Goal: Task Accomplishment & Management: Use online tool/utility

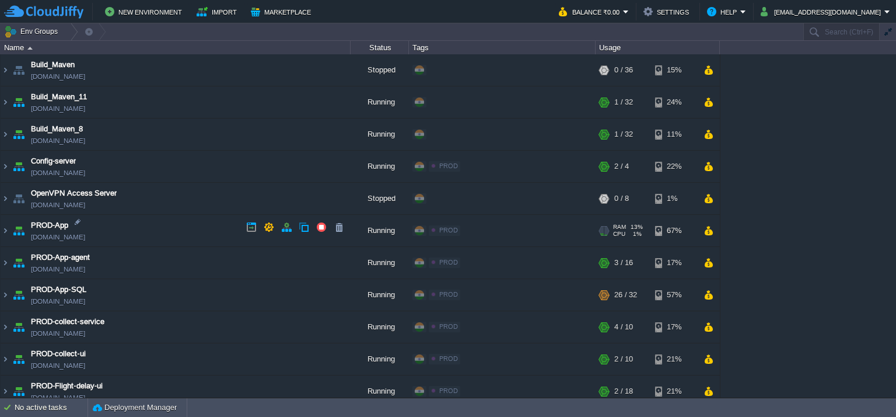
scroll to position [520, 0]
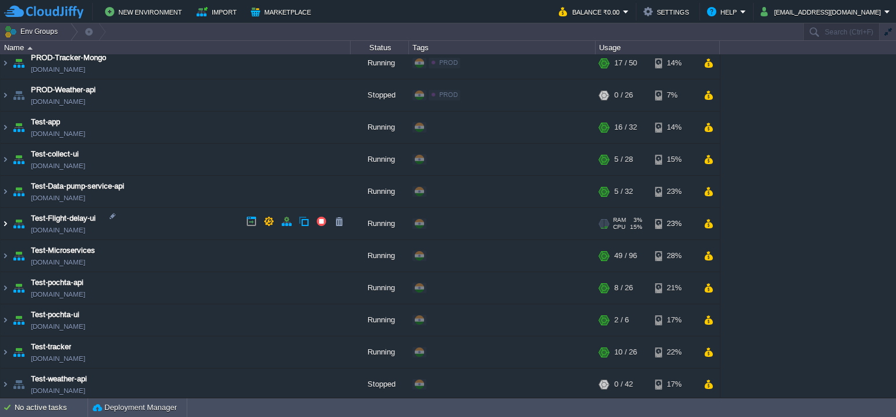
click at [4, 221] on img at bounding box center [5, 224] width 9 height 32
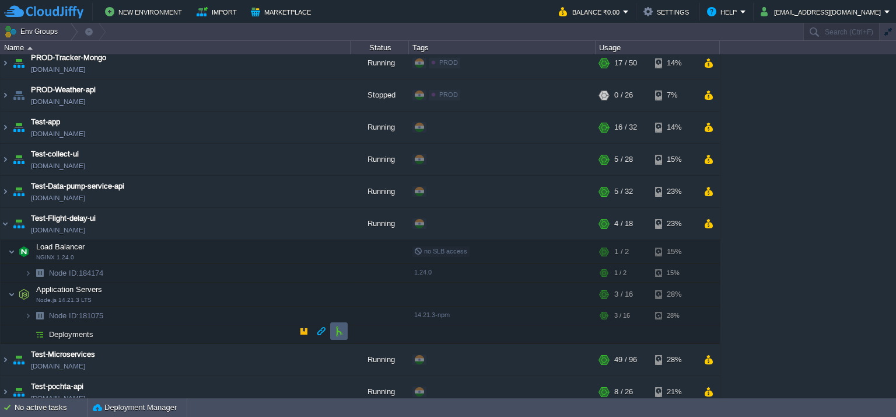
click at [334, 336] on td at bounding box center [339, 331] width 18 height 18
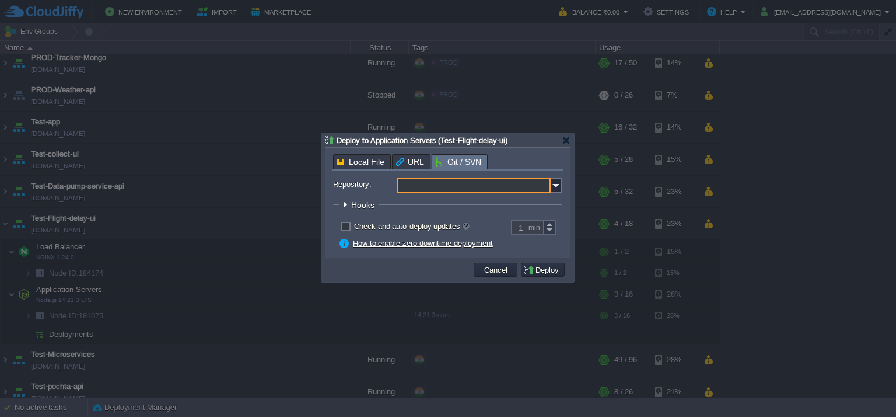
click at [466, 190] on input "Repository:" at bounding box center [473, 185] width 153 height 15
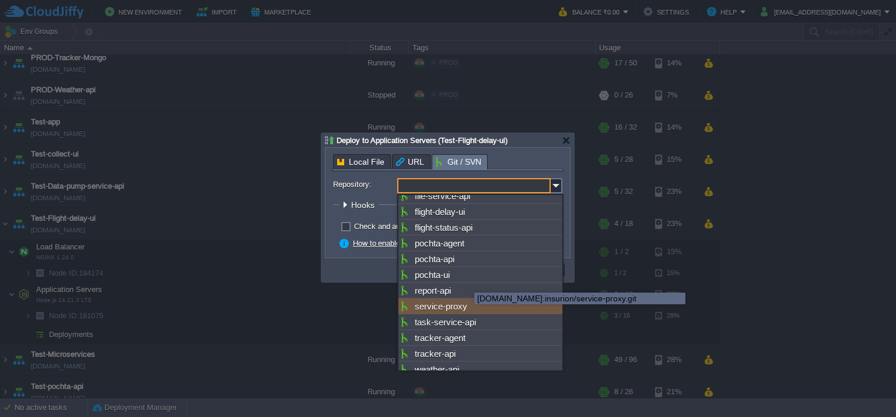
scroll to position [195, 0]
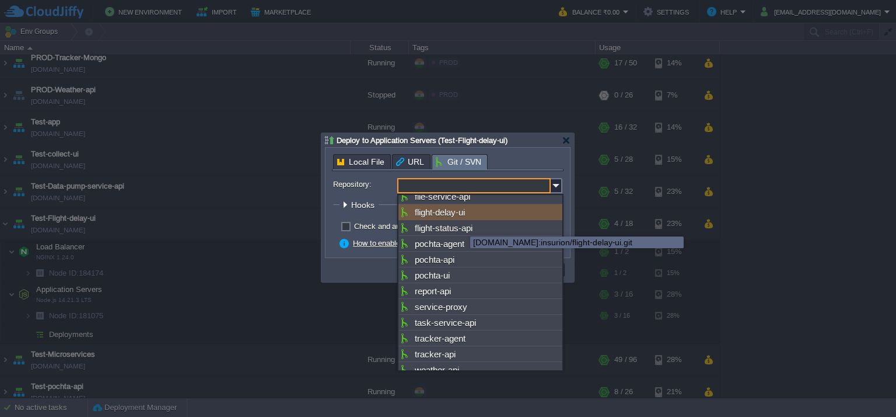
click at [460, 220] on div "flight-delay-ui" at bounding box center [480, 212] width 164 height 16
type input "flight-delay-ui"
type input "main"
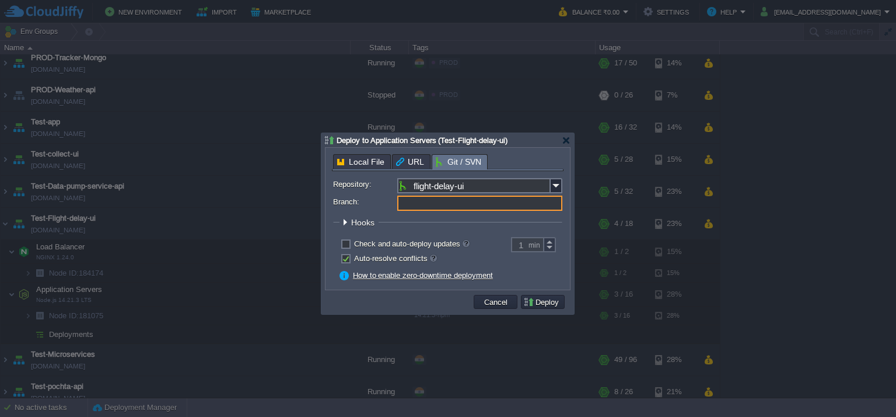
click at [446, 204] on input "Branch:" at bounding box center [479, 202] width 165 height 15
type input "dev"
click at [528, 229] on fieldset "Hooks Pre Build Post Pre Deploy Post Pre Update Post" at bounding box center [447, 225] width 229 height 16
click at [542, 301] on button "Deploy" at bounding box center [542, 301] width 39 height 11
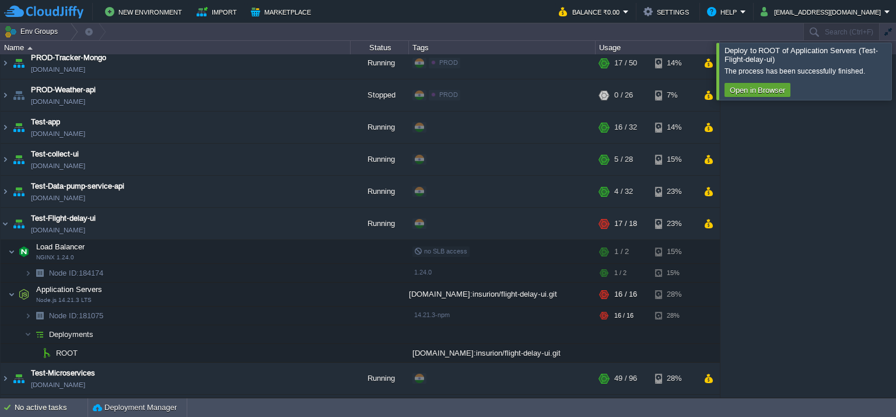
click at [895, 75] on div at bounding box center [910, 71] width 0 height 57
